Goal: Task Accomplishment & Management: Manage account settings

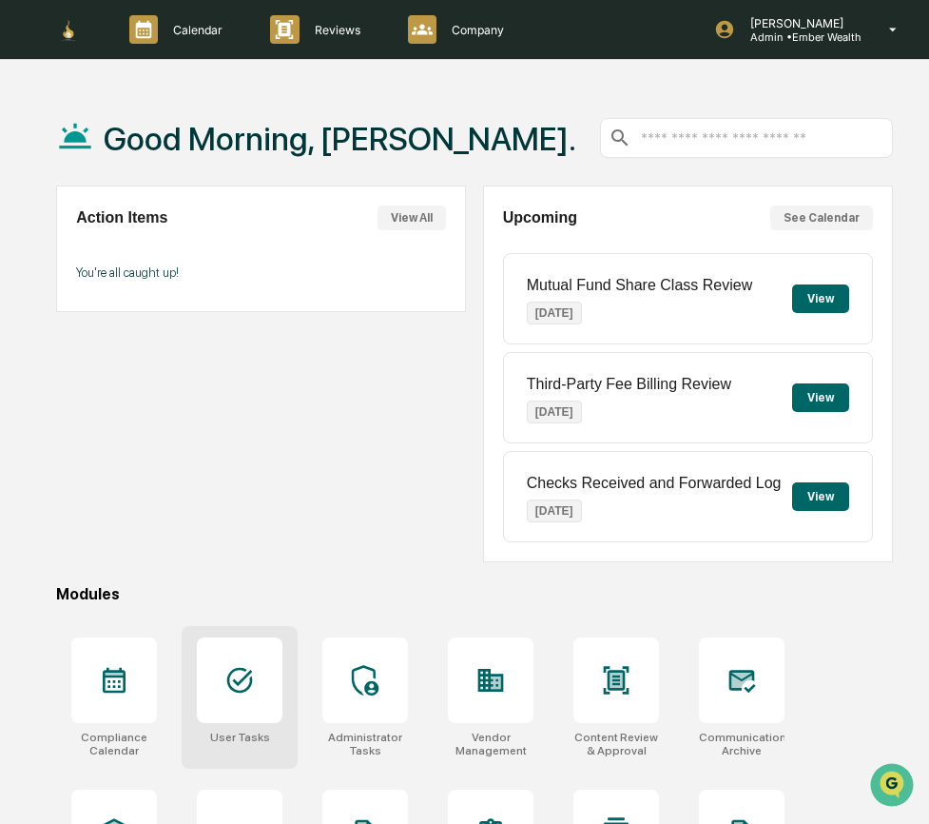
click at [258, 702] on div at bounding box center [240, 680] width 86 height 86
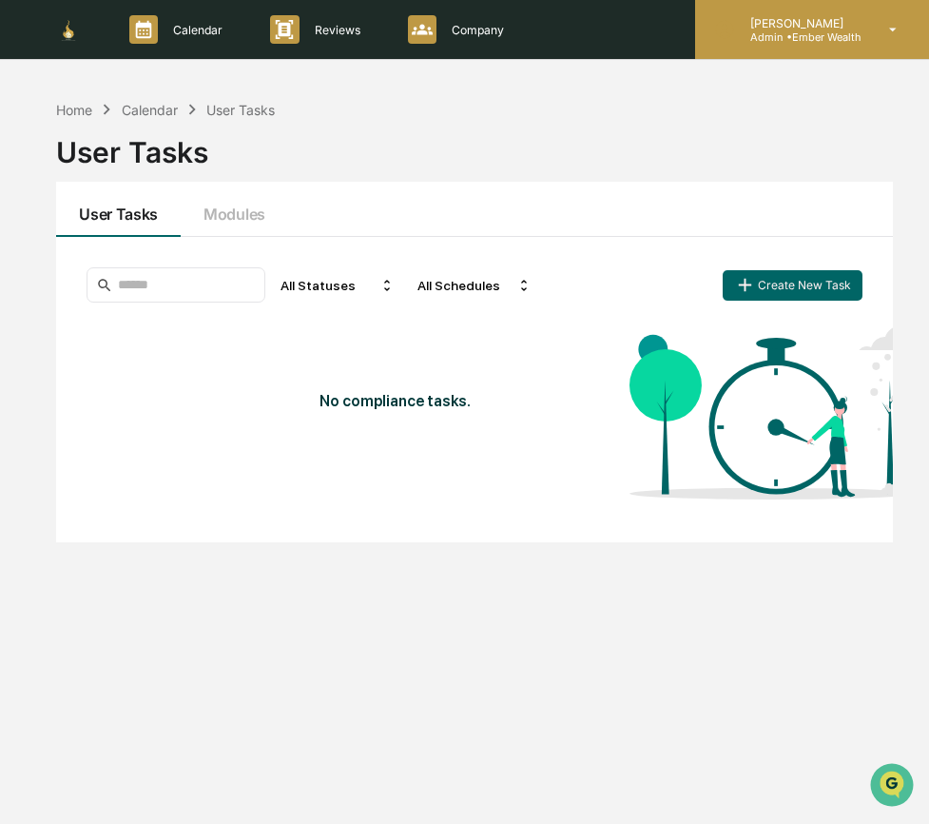
click at [845, 43] on p "Admin • Ember Wealth" at bounding box center [798, 36] width 127 height 13
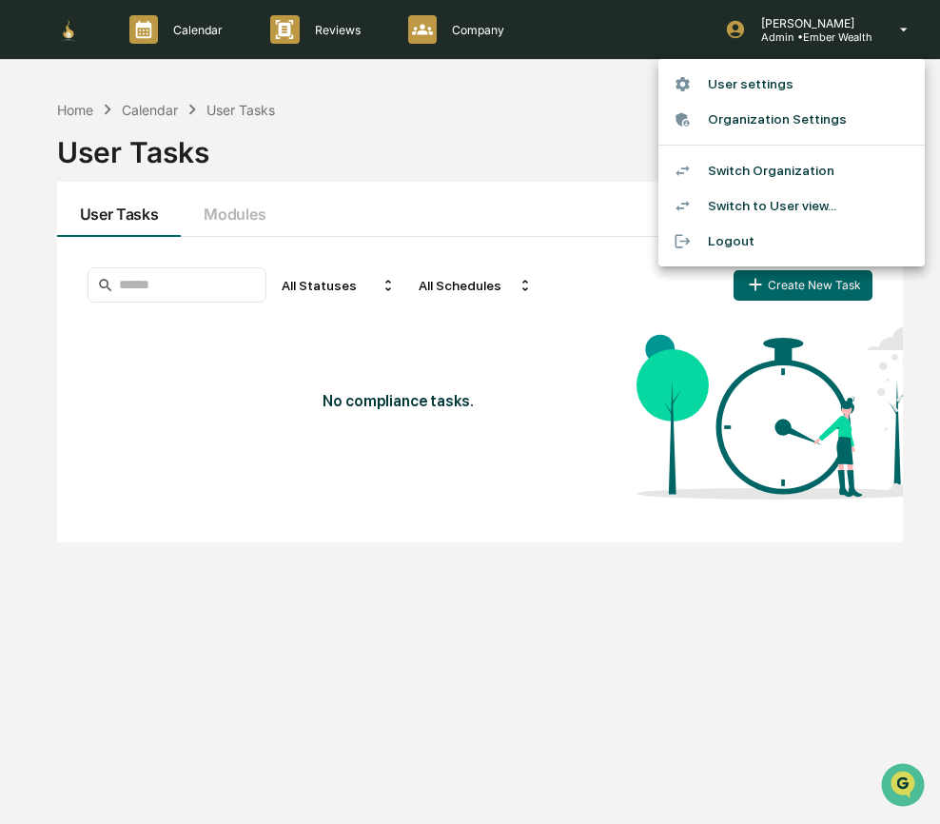
click at [457, 22] on div at bounding box center [470, 412] width 940 height 824
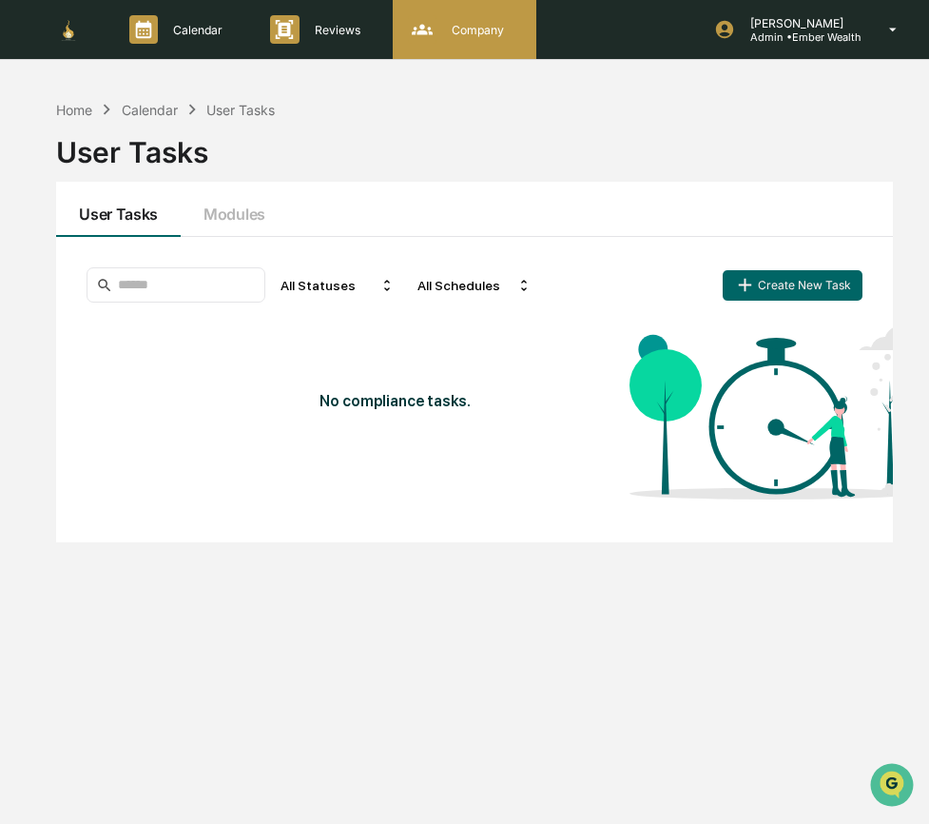
click at [467, 34] on p "Company" at bounding box center [475, 30] width 77 height 14
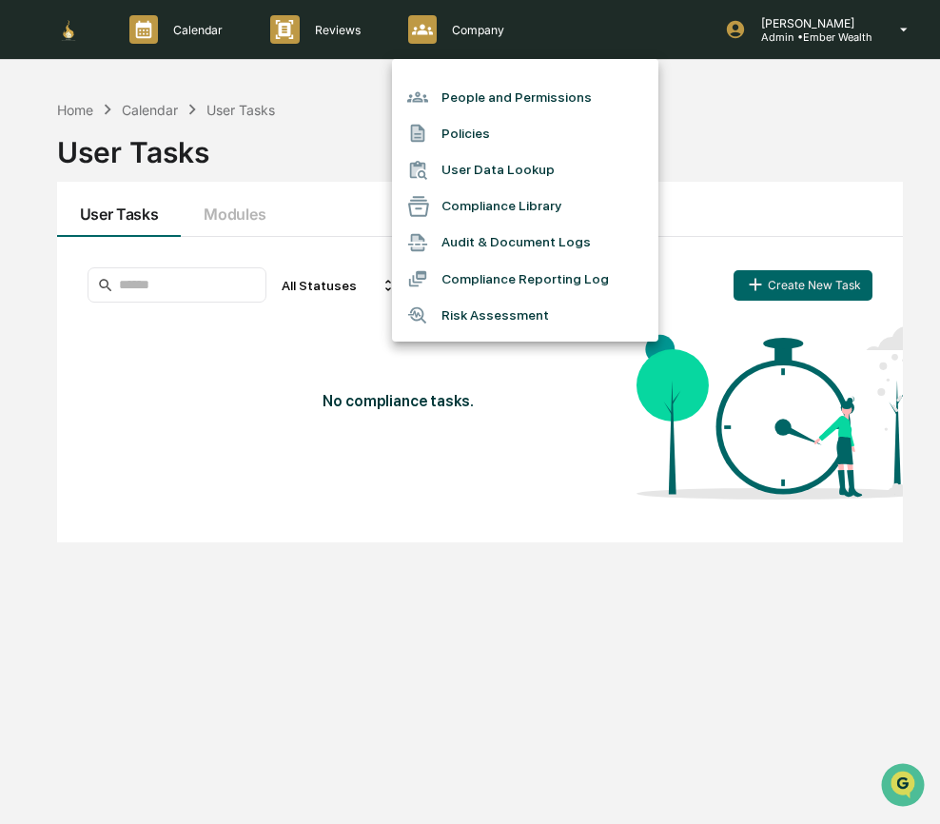
click at [490, 100] on li "People and Permissions" at bounding box center [525, 97] width 266 height 36
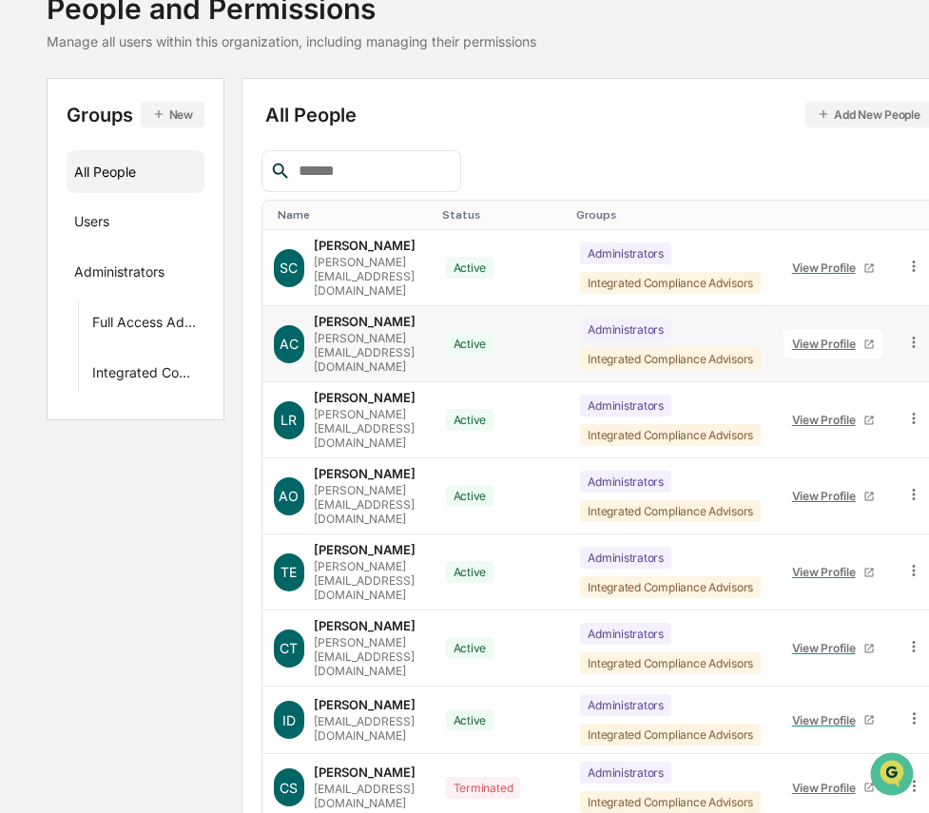
scroll to position [246, 0]
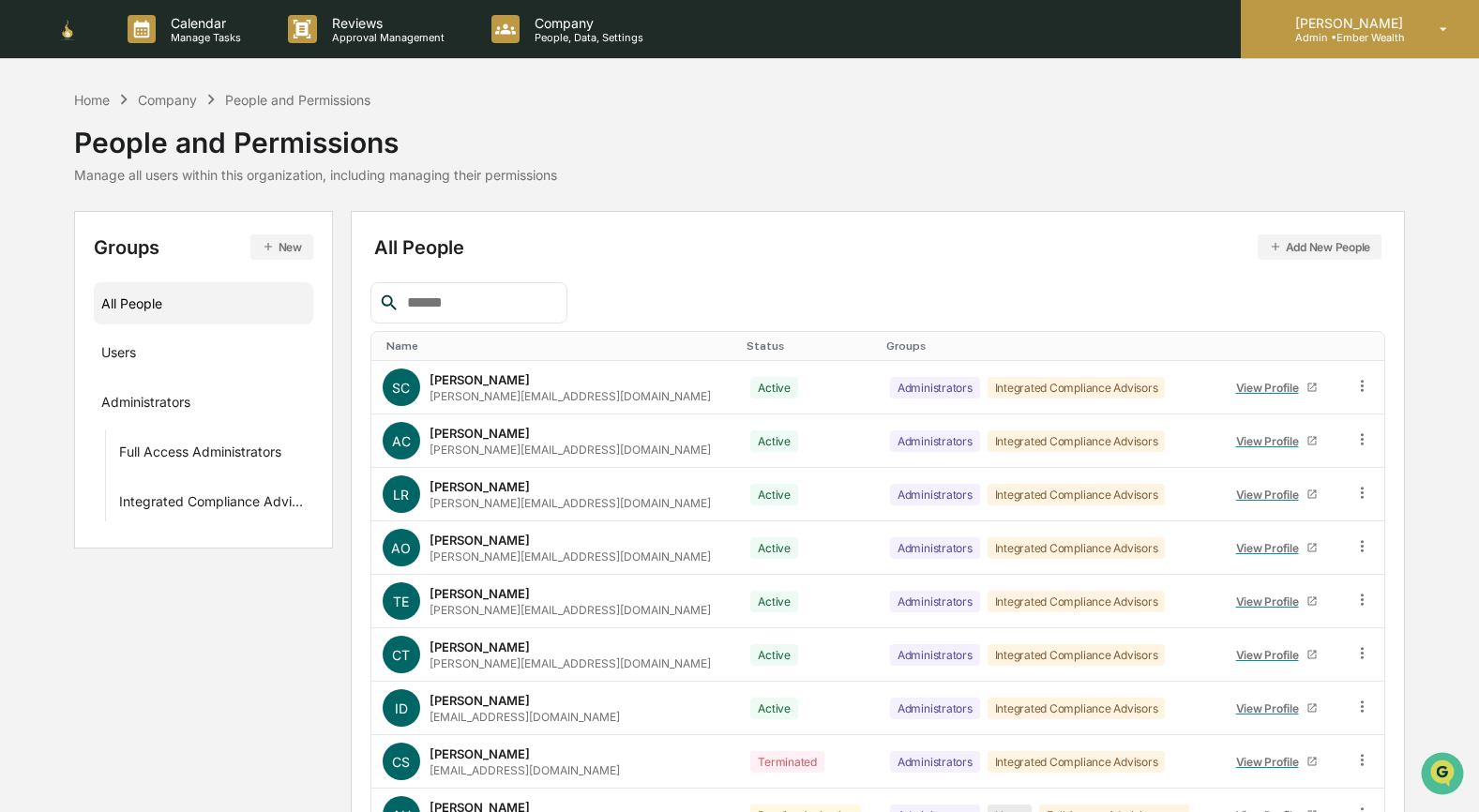
click at [1365, 31] on p "Admin • Ember Wealth" at bounding box center [1346, 36] width 132 height 13
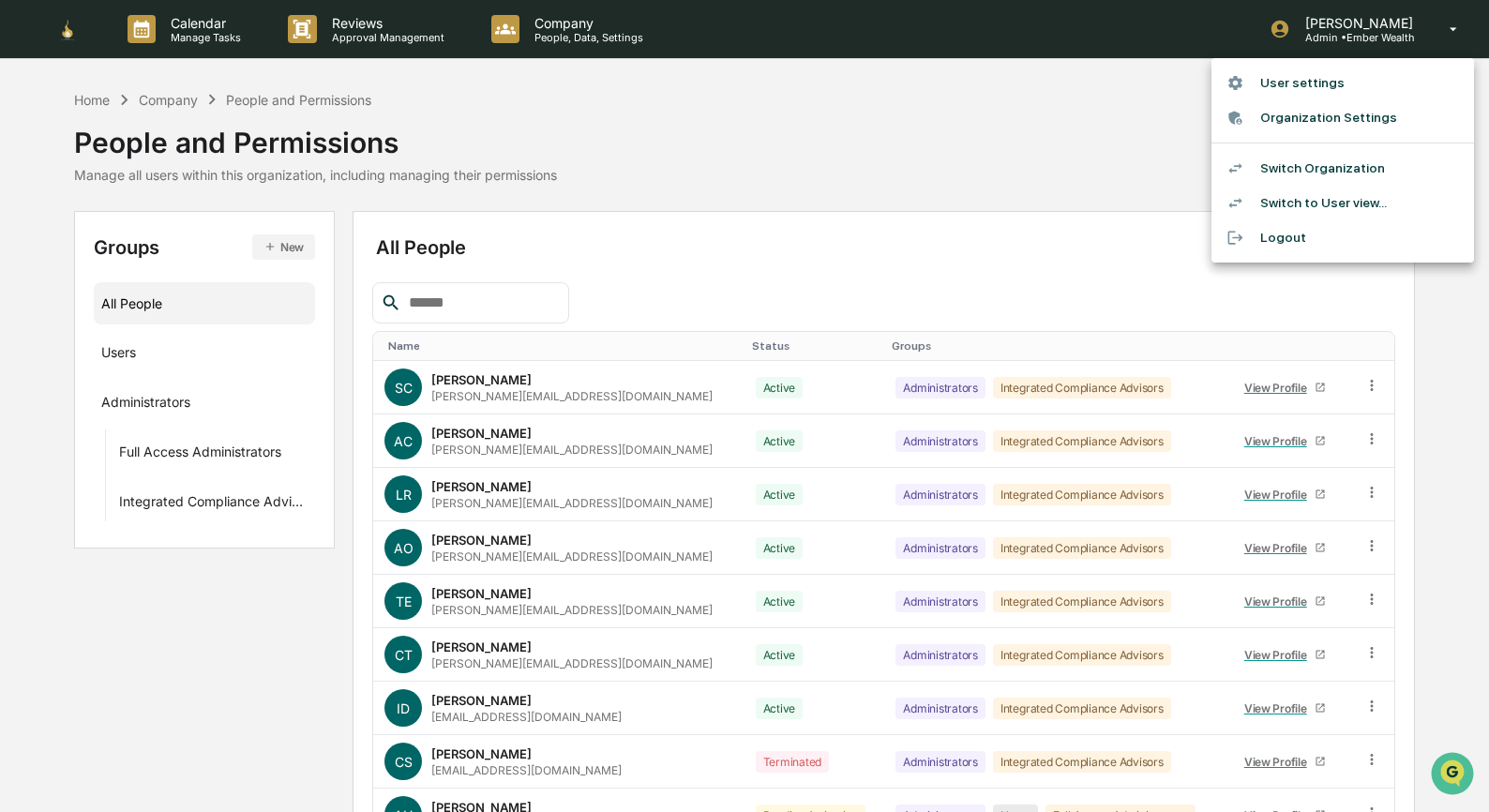
click at [1340, 169] on li "Switch Organization" at bounding box center [1342, 168] width 262 height 34
